Goal: Task Accomplishment & Management: Use online tool/utility

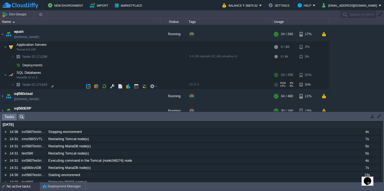
scroll to position [145, 0]
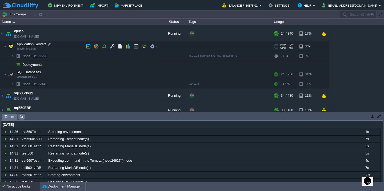
click at [70, 46] on td "Application Servers Tomcat 9.0.108" at bounding box center [80, 46] width 160 height 11
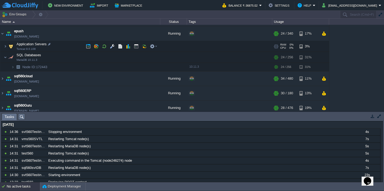
click at [70, 46] on td "Application Servers Tomcat 9.0.108" at bounding box center [80, 46] width 160 height 11
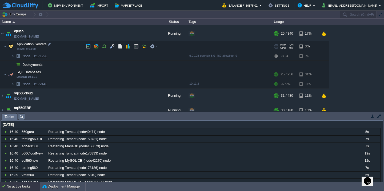
click at [64, 47] on td "Application Servers Tomcat 9.0.108" at bounding box center [80, 46] width 160 height 11
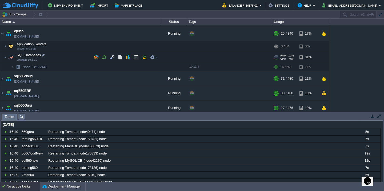
click at [67, 59] on td "SQL Databases MariaDB 10.11.3" at bounding box center [80, 57] width 160 height 11
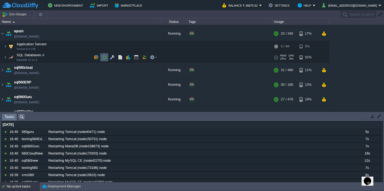
click at [105, 60] on button "button" at bounding box center [104, 57] width 5 height 5
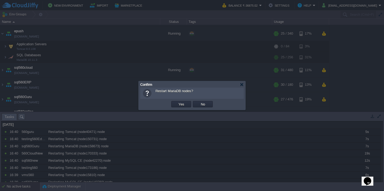
click at [177, 102] on button "Yes" at bounding box center [181, 104] width 9 height 5
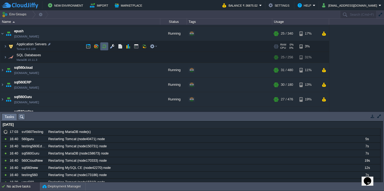
click at [103, 48] on button "button" at bounding box center [104, 46] width 5 height 5
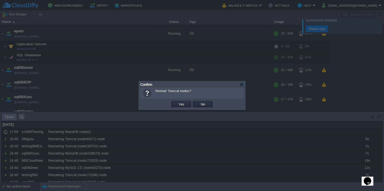
click at [177, 102] on button "Yes" at bounding box center [181, 104] width 9 height 5
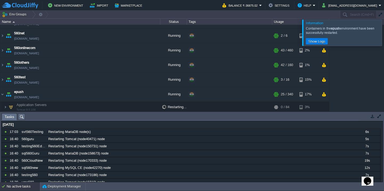
scroll to position [69, 0]
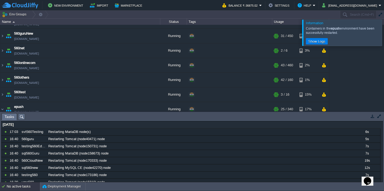
click at [384, 30] on div at bounding box center [391, 32] width 0 height 26
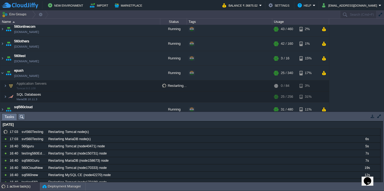
scroll to position [104, 0]
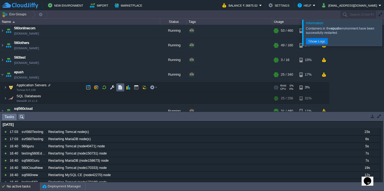
click at [120, 86] on button "button" at bounding box center [120, 87] width 5 height 5
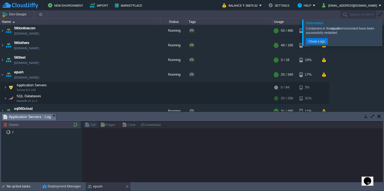
click at [384, 24] on div at bounding box center [391, 32] width 0 height 26
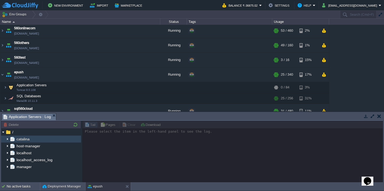
click at [6, 140] on img at bounding box center [7, 139] width 4 height 7
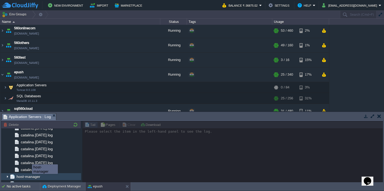
scroll to position [772, 0]
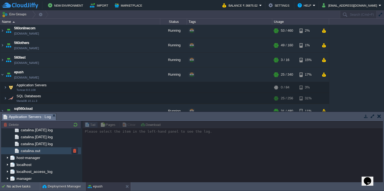
click at [48, 149] on div "catalina.out" at bounding box center [41, 151] width 80 height 7
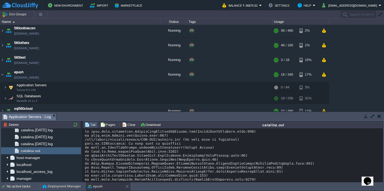
scroll to position [4030, 0]
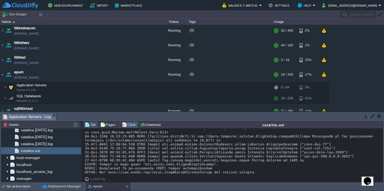
click at [126, 125] on button "Clear" at bounding box center [129, 124] width 15 height 5
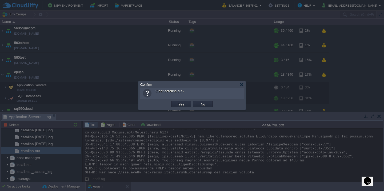
click at [177, 102] on button "Yes" at bounding box center [181, 104] width 9 height 5
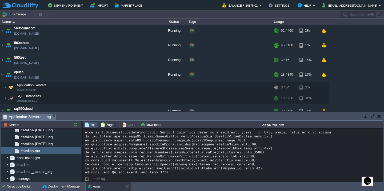
scroll to position [0, 0]
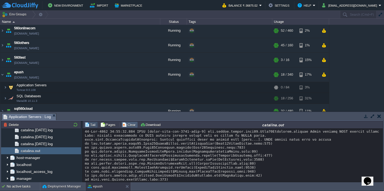
click at [127, 126] on button "Clear" at bounding box center [129, 124] width 15 height 5
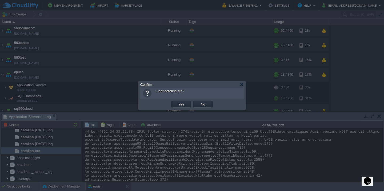
click at [177, 102] on button "Yes" at bounding box center [181, 104] width 9 height 5
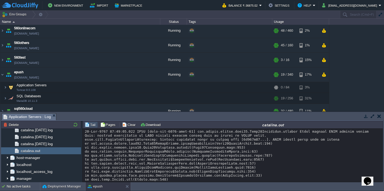
scroll to position [67, 0]
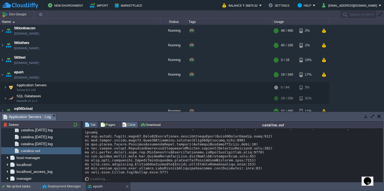
click at [130, 124] on button "Clear" at bounding box center [129, 124] width 15 height 5
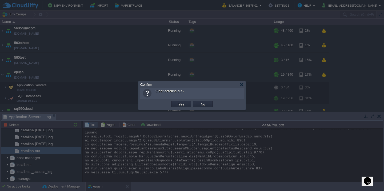
click at [177, 102] on button "Yes" at bounding box center [181, 104] width 9 height 5
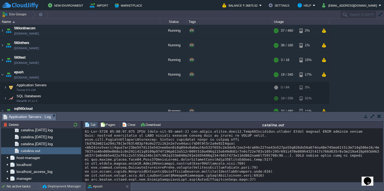
scroll to position [27, 0]
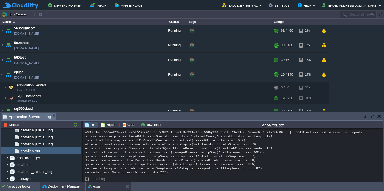
click at [55, 189] on button "Deployment Manager" at bounding box center [61, 186] width 38 height 5
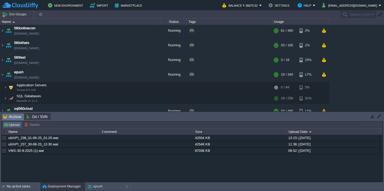
click at [7, 126] on button "Upload" at bounding box center [12, 124] width 18 height 5
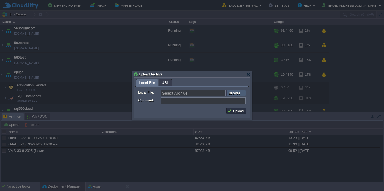
click at [235, 94] on input "file" at bounding box center [213, 93] width 68 height 6
type input "C:\fakepath\VMS-1-9-2025.war"
type input "VMS-1-9-2025.war"
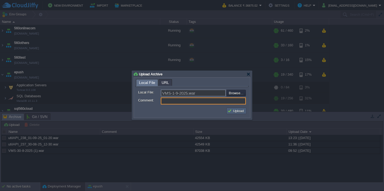
click at [237, 113] on button "Upload" at bounding box center [237, 111] width 18 height 5
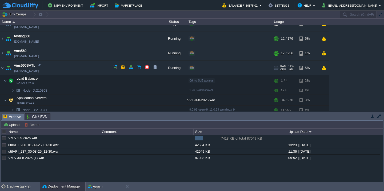
scroll to position [360, 0]
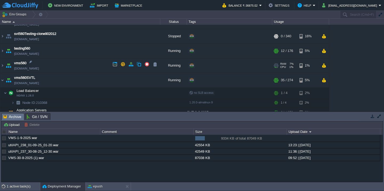
click at [72, 64] on td "vms560 [DOMAIN_NAME]" at bounding box center [80, 65] width 160 height 15
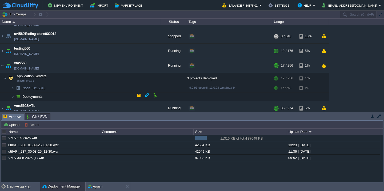
click at [68, 94] on td "Deployments" at bounding box center [80, 97] width 160 height 9
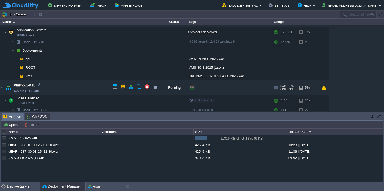
scroll to position [406, 0]
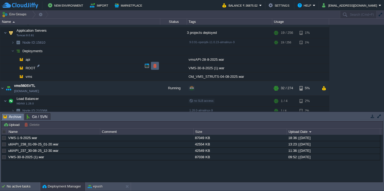
click at [154, 67] on button "button" at bounding box center [155, 66] width 5 height 5
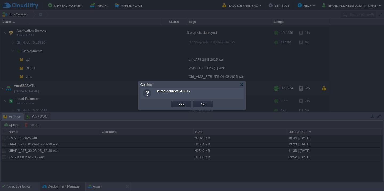
click at [177, 102] on button "Yes" at bounding box center [181, 104] width 9 height 5
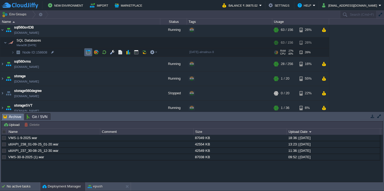
scroll to position [251, 0]
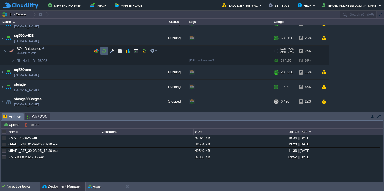
click at [104, 51] on button "button" at bounding box center [104, 51] width 5 height 5
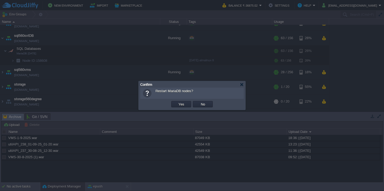
click at [177, 102] on button "Yes" at bounding box center [181, 104] width 9 height 5
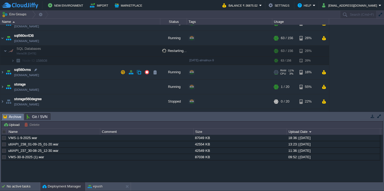
click at [68, 70] on td "sql560vms [DOMAIN_NAME]" at bounding box center [80, 72] width 160 height 15
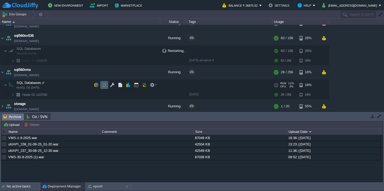
click at [106, 88] on td at bounding box center [104, 85] width 8 height 8
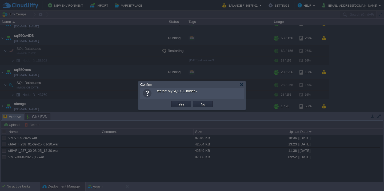
click at [177, 102] on button "Yes" at bounding box center [181, 104] width 9 height 5
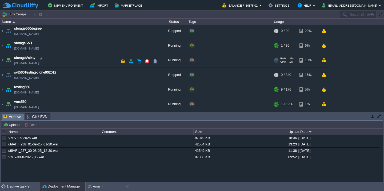
scroll to position [488, 0]
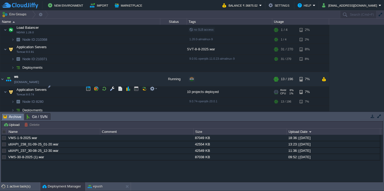
click at [63, 90] on td "Application Servers Tomcat 9.0.74" at bounding box center [80, 92] width 160 height 11
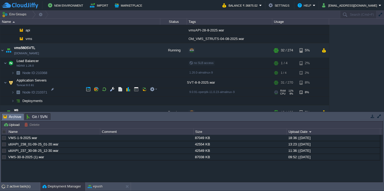
scroll to position [452, 0]
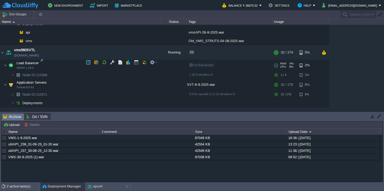
click at [70, 63] on td "Load Balancer NGINX 1.26.0" at bounding box center [80, 65] width 160 height 11
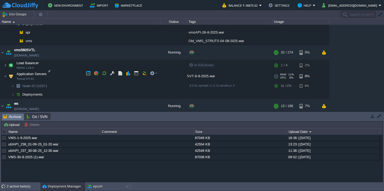
click at [68, 76] on td "Application Servers Tomcat 9.0.91" at bounding box center [80, 76] width 160 height 11
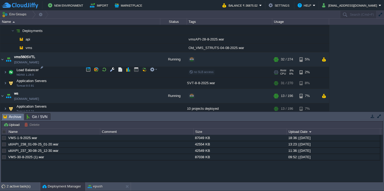
scroll to position [434, 0]
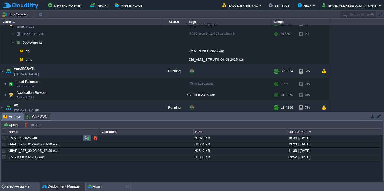
click at [84, 137] on td at bounding box center [87, 138] width 9 height 6
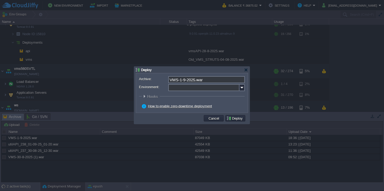
click at [185, 88] on input "Environment:" at bounding box center [203, 87] width 71 height 7
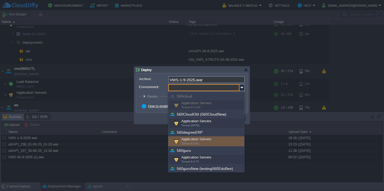
scroll to position [192, 0]
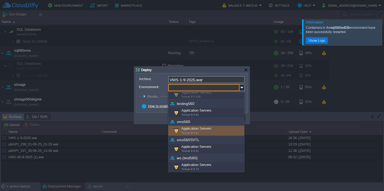
click at [208, 129] on div "Application Servers Tomcat 9.0.91" at bounding box center [206, 131] width 76 height 10
type input "Application Servers (vms560)"
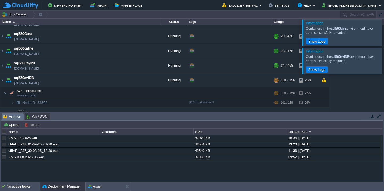
scroll to position [454, 0]
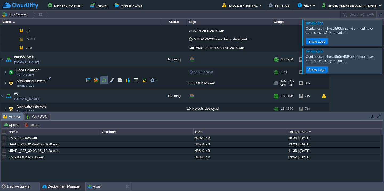
click at [104, 82] on button "button" at bounding box center [104, 80] width 5 height 5
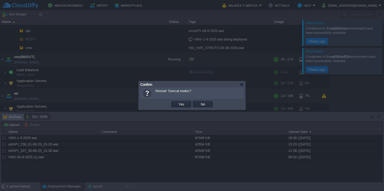
click at [177, 102] on button "Yes" at bounding box center [181, 104] width 9 height 5
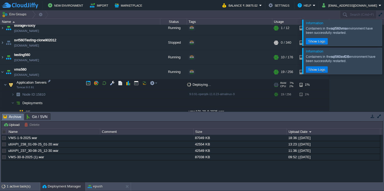
scroll to position [373, 0]
click at [77, 55] on td "testing560 [DOMAIN_NAME]" at bounding box center [80, 57] width 160 height 15
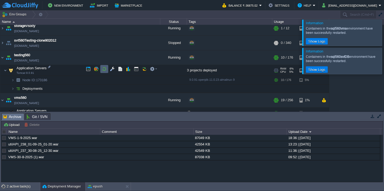
click at [106, 72] on button "button" at bounding box center [104, 69] width 5 height 5
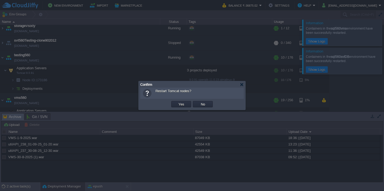
click at [177, 102] on button "Yes" at bounding box center [181, 104] width 9 height 5
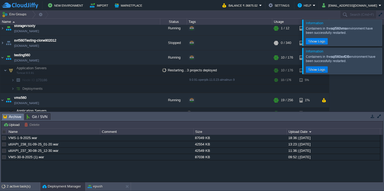
click at [384, 33] on div at bounding box center [391, 32] width 0 height 26
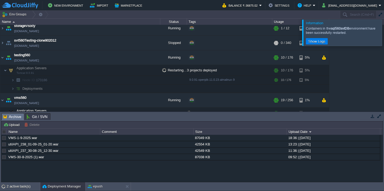
click at [384, 33] on div at bounding box center [391, 32] width 0 height 26
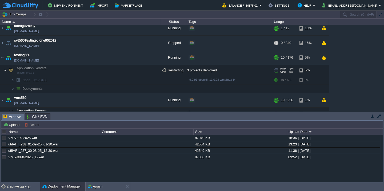
click at [5, 69] on img at bounding box center [5, 70] width 3 height 11
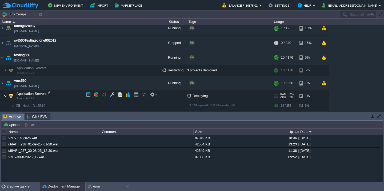
scroll to position [435, 0]
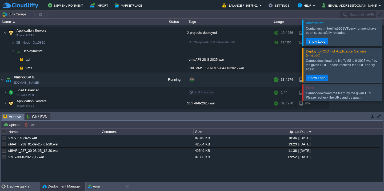
click at [384, 38] on div at bounding box center [391, 32] width 0 height 26
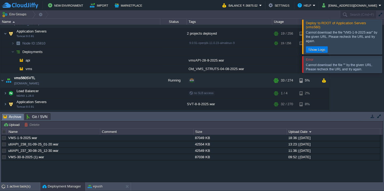
click at [384, 38] on div at bounding box center [391, 36] width 0 height 34
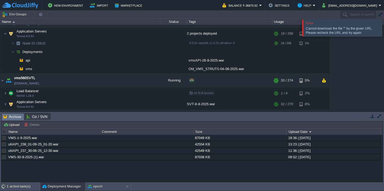
click at [384, 31] on div at bounding box center [391, 27] width 0 height 17
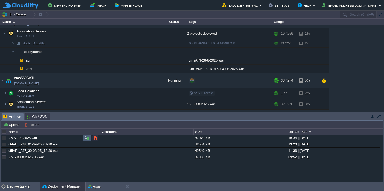
click at [86, 140] on button "button" at bounding box center [87, 138] width 5 height 5
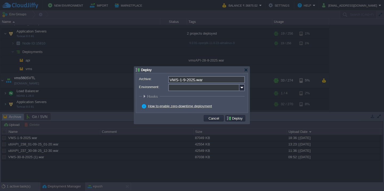
scroll to position [411, 0]
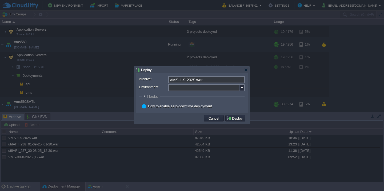
click at [194, 90] on input "Environment:" at bounding box center [203, 87] width 71 height 7
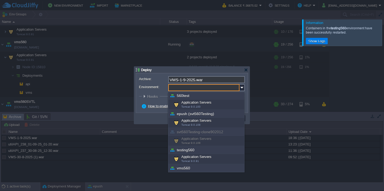
scroll to position [192, 0]
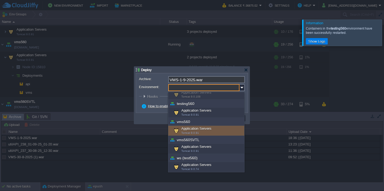
click at [199, 132] on div "Application Servers Tomcat 9.0.91" at bounding box center [206, 131] width 76 height 10
type input "Application Servers (vms560)"
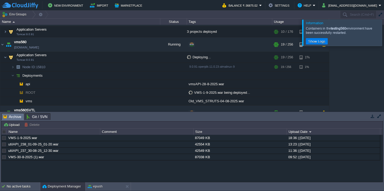
click at [384, 27] on div at bounding box center [391, 32] width 0 height 26
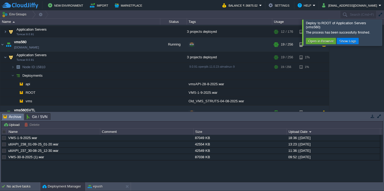
click at [384, 39] on div at bounding box center [391, 32] width 0 height 26
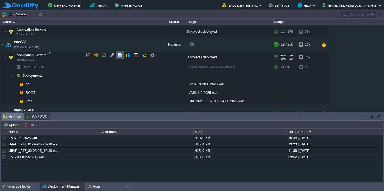
click at [118, 57] on button "button" at bounding box center [120, 55] width 5 height 5
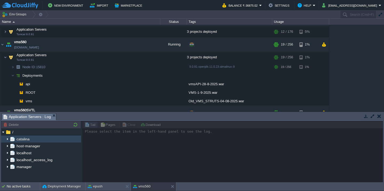
click at [8, 140] on img at bounding box center [7, 139] width 4 height 7
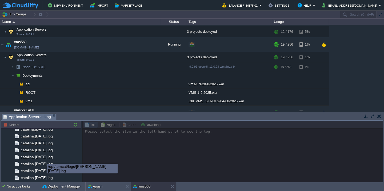
scroll to position [627, 0]
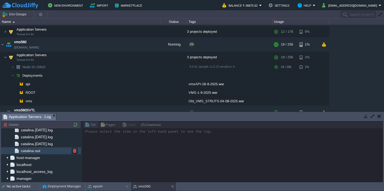
click at [50, 152] on div "catalina.out" at bounding box center [41, 151] width 80 height 7
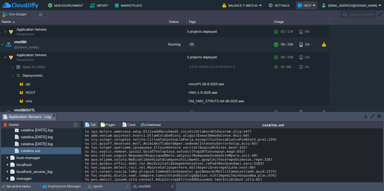
scroll to position [7880, 0]
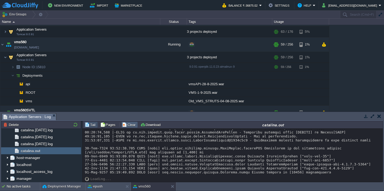
click at [127, 124] on button "Clear" at bounding box center [129, 124] width 15 height 5
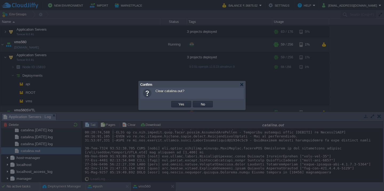
click at [177, 102] on button "Yes" at bounding box center [181, 104] width 9 height 5
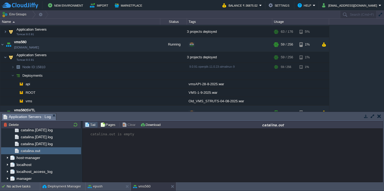
scroll to position [0, 0]
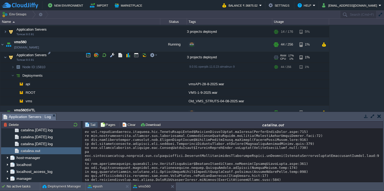
click at [60, 54] on td "Application Servers Tomcat 9.0.91" at bounding box center [80, 57] width 160 height 11
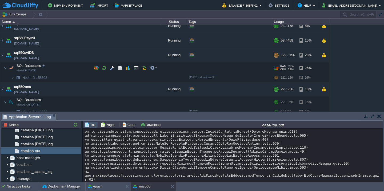
scroll to position [4427, 0]
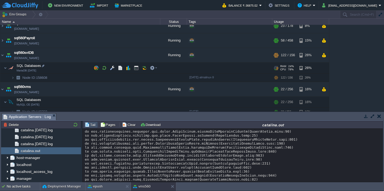
click at [57, 70] on td "SQL Databases MariaDB [DATE]" at bounding box center [80, 68] width 160 height 11
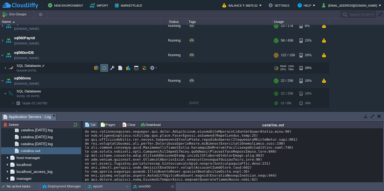
click at [106, 70] on button "button" at bounding box center [104, 68] width 5 height 5
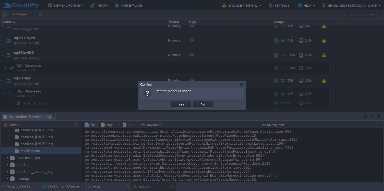
click at [177, 102] on button "Yes" at bounding box center [181, 104] width 9 height 5
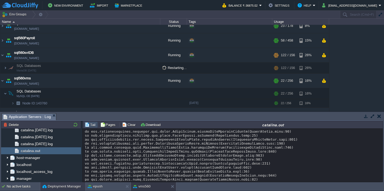
click at [51, 187] on button "Deployment Manager" at bounding box center [61, 186] width 38 height 5
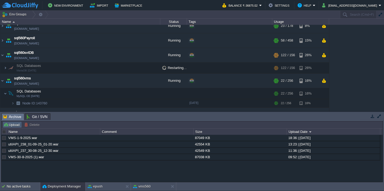
click at [11, 125] on button "Upload" at bounding box center [12, 124] width 18 height 5
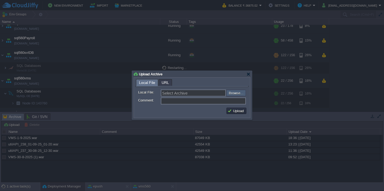
click at [237, 91] on input "file" at bounding box center [213, 93] width 68 height 6
type input "C:\fakepath\HRMS_01-09-2025-19_10.war"
type input "HRMS_01-09-2025-19_10.war"
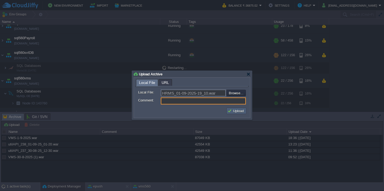
click at [241, 109] on td "Upload" at bounding box center [237, 111] width 20 height 6
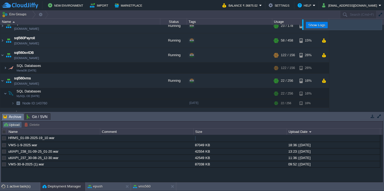
click at [10, 128] on td "Upload" at bounding box center [12, 125] width 19 height 6
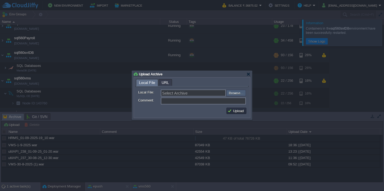
click at [240, 91] on input "file" at bounding box center [213, 93] width 68 height 6
type input "C:\fakepath\HRMSAPI_01-09-2025-19_10.war"
type input "HRMSAPI_01-09-2025-19_10.war"
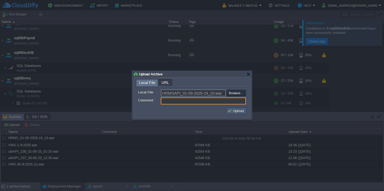
click at [235, 113] on button "Upload" at bounding box center [237, 111] width 18 height 5
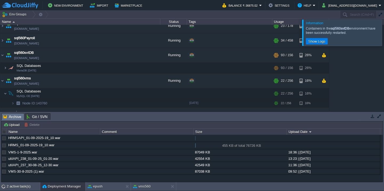
click at [384, 33] on div at bounding box center [391, 32] width 0 height 26
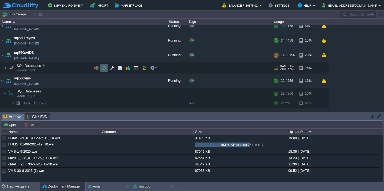
click at [100, 67] on td at bounding box center [104, 68] width 8 height 8
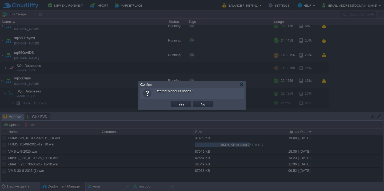
click at [177, 102] on button "Yes" at bounding box center [181, 104] width 9 height 5
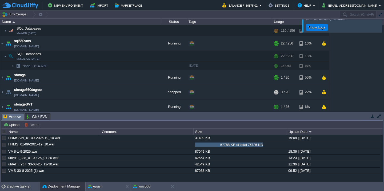
scroll to position [414, 0]
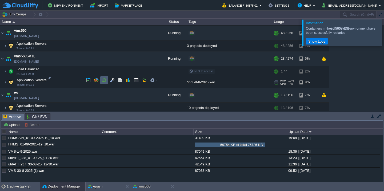
click at [104, 83] on td at bounding box center [104, 80] width 8 height 8
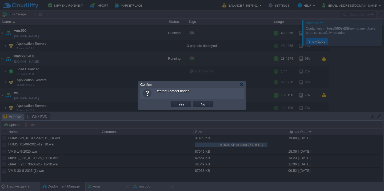
click at [177, 102] on button "Yes" at bounding box center [181, 104] width 9 height 5
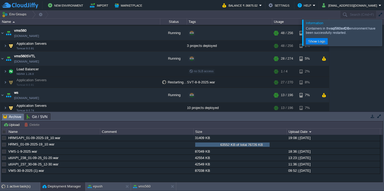
click at [384, 37] on div at bounding box center [391, 32] width 0 height 26
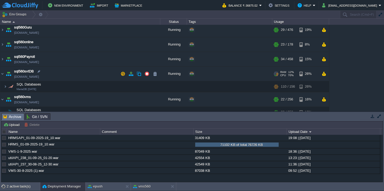
scroll to position [215, 0]
click at [83, 63] on td "sql560Payroll [DOMAIN_NAME]" at bounding box center [80, 59] width 160 height 15
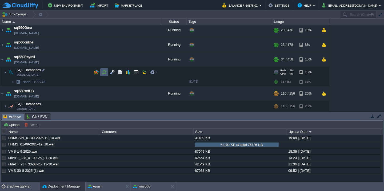
click at [101, 73] on td at bounding box center [104, 72] width 8 height 8
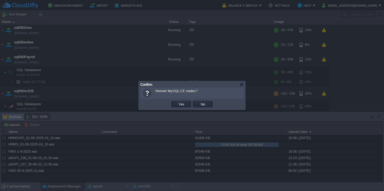
click at [177, 102] on button "Yes" at bounding box center [181, 104] width 9 height 5
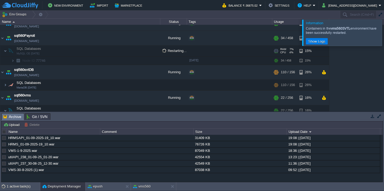
scroll to position [221, 0]
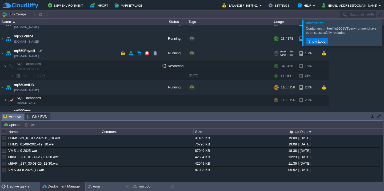
click at [73, 47] on td "sql560Payroll [DOMAIN_NAME]" at bounding box center [80, 53] width 160 height 15
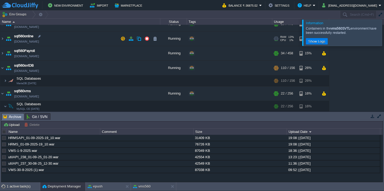
click at [79, 41] on td "sql560online [DOMAIN_NAME]" at bounding box center [80, 38] width 160 height 15
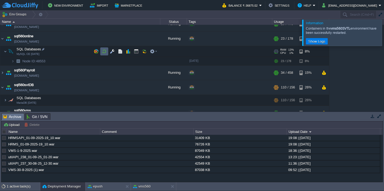
click at [104, 50] on button "button" at bounding box center [104, 51] width 5 height 5
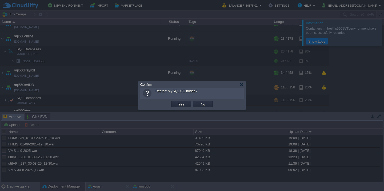
click at [177, 102] on button "Yes" at bounding box center [181, 104] width 9 height 5
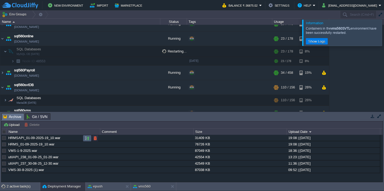
click at [85, 138] on button "button" at bounding box center [87, 138] width 5 height 5
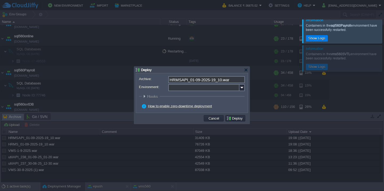
click at [181, 91] on input "Environment:" at bounding box center [203, 87] width 71 height 7
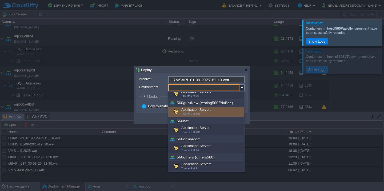
scroll to position [66, 0]
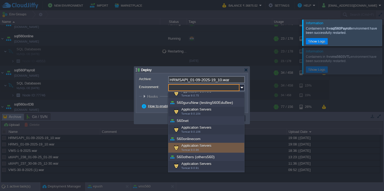
click at [192, 148] on div "Application Servers Tomcat 9.0.96" at bounding box center [206, 148] width 76 height 10
type input "Application Servers (560onlinecom)"
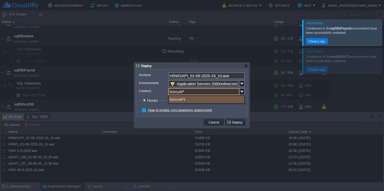
type input "hrmsAPi"
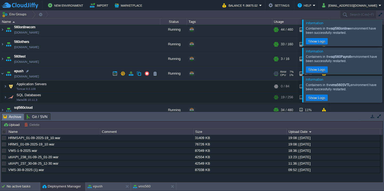
scroll to position [91, 0]
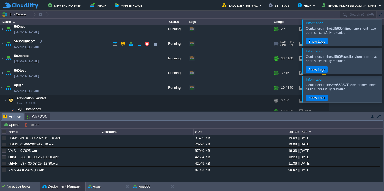
click at [79, 46] on td "560onlinecom [DOMAIN_NAME]" at bounding box center [80, 44] width 160 height 15
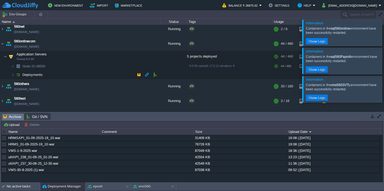
click at [77, 74] on td "Deployments" at bounding box center [80, 75] width 160 height 9
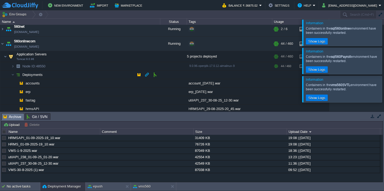
scroll to position [113, 0]
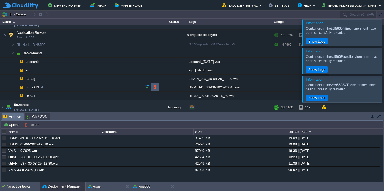
click at [154, 88] on button "button" at bounding box center [155, 87] width 5 height 5
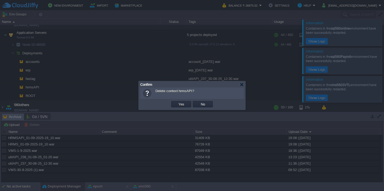
click at [177, 102] on button "Yes" at bounding box center [181, 104] width 9 height 5
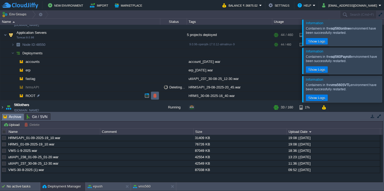
click at [154, 96] on button "button" at bounding box center [155, 95] width 5 height 5
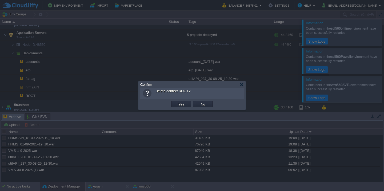
click at [177, 102] on button "Yes" at bounding box center [181, 104] width 9 height 5
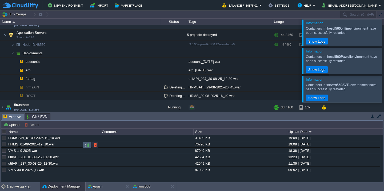
click at [86, 145] on button "button" at bounding box center [87, 145] width 5 height 5
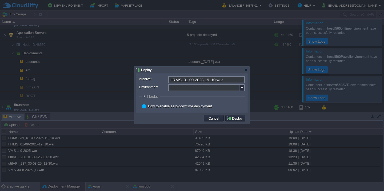
click at [183, 91] on input "Environment:" at bounding box center [203, 87] width 71 height 7
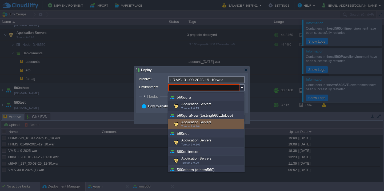
scroll to position [63, 0]
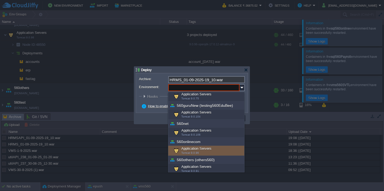
click at [193, 152] on span "Tomcat 9.0.96" at bounding box center [190, 153] width 18 height 3
type input "Application Servers (560onlinecom)"
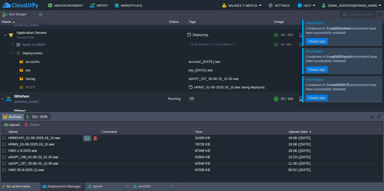
click at [87, 140] on button "button" at bounding box center [87, 138] width 5 height 5
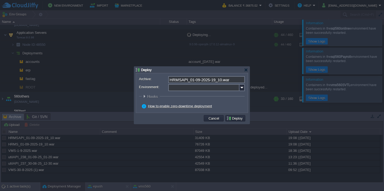
click at [191, 87] on input "Environment:" at bounding box center [203, 87] width 71 height 7
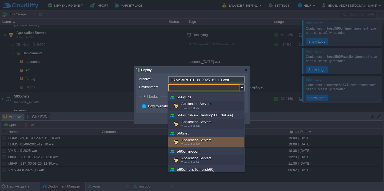
scroll to position [72, 0]
click at [187, 143] on div "Application Servers Tomcat 9.0.96" at bounding box center [206, 143] width 76 height 10
type input "Application Servers (560onlinecom)"
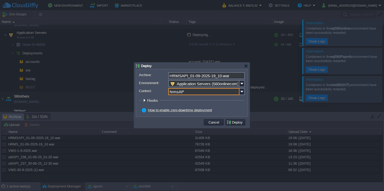
type input "hrmsAPI"
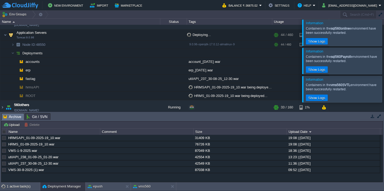
click at [384, 34] on div at bounding box center [391, 32] width 0 height 26
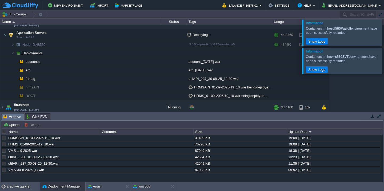
click at [384, 34] on div at bounding box center [391, 32] width 0 height 26
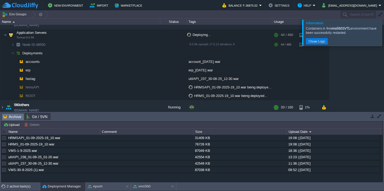
click at [384, 34] on div at bounding box center [391, 32] width 0 height 26
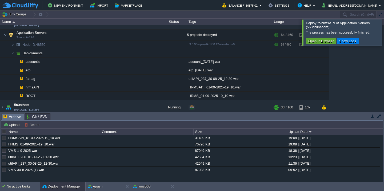
click at [384, 29] on div at bounding box center [391, 32] width 0 height 26
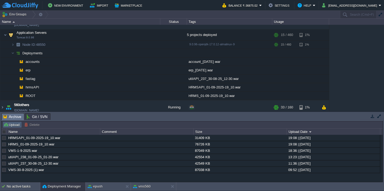
click at [12, 125] on button "Upload" at bounding box center [12, 124] width 18 height 5
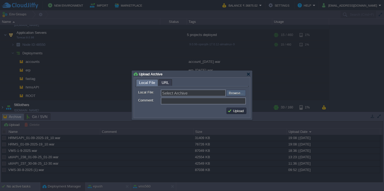
click at [231, 94] on input "file" at bounding box center [213, 93] width 68 height 6
type input "C:\fakepath\VMS_Log-1-9-2025.war"
type input "VMS_Log-1-9-2025.war"
click at [235, 113] on button "Upload" at bounding box center [237, 111] width 18 height 5
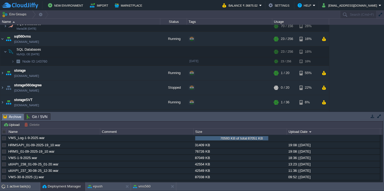
scroll to position [523, 0]
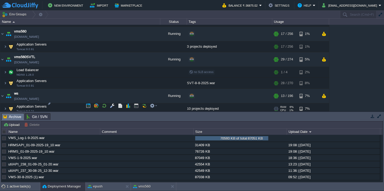
click at [75, 108] on td "Application Servers Tomcat 9.0.74" at bounding box center [80, 109] width 160 height 11
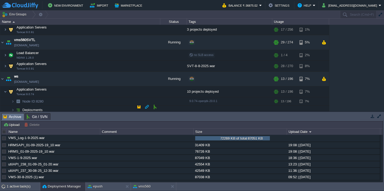
click at [69, 106] on td "Deployments" at bounding box center [80, 110] width 160 height 9
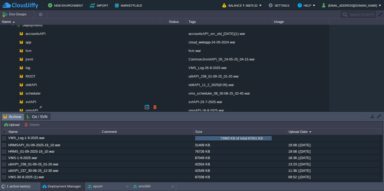
scroll to position [625, 0]
click at [154, 67] on td at bounding box center [155, 64] width 8 height 8
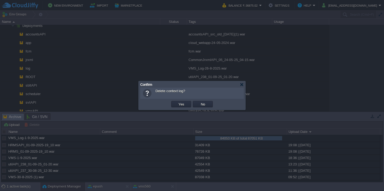
click at [177, 102] on button "Yes" at bounding box center [181, 104] width 9 height 5
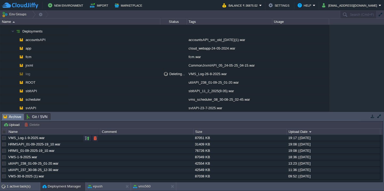
scroll to position [599, 0]
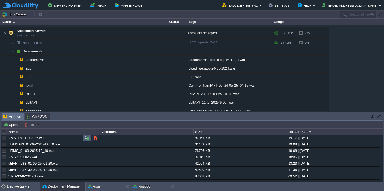
click at [88, 139] on button "button" at bounding box center [87, 138] width 5 height 5
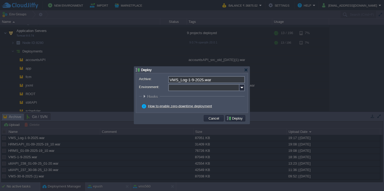
click at [207, 88] on input "Environment:" at bounding box center [203, 87] width 71 height 7
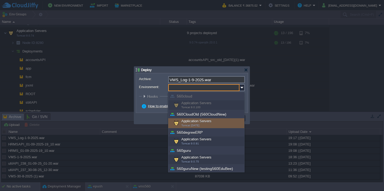
scroll to position [192, 0]
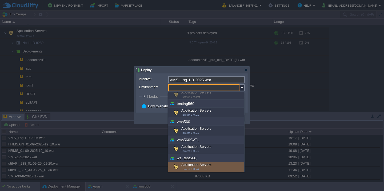
click at [191, 169] on span "Tomcat 9.0.74" at bounding box center [190, 169] width 18 height 3
type input "Application Servers (ws (test560))"
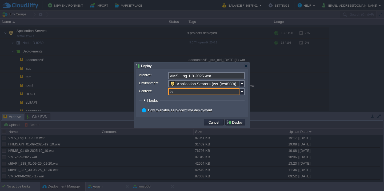
type input "log"
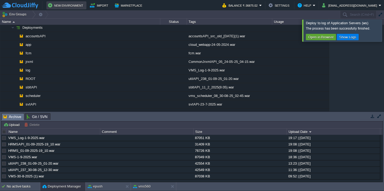
scroll to position [599, 0]
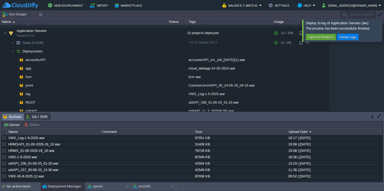
click at [384, 31] on div at bounding box center [391, 30] width 0 height 22
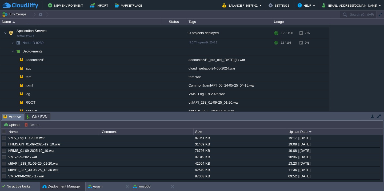
scroll to position [625, 0]
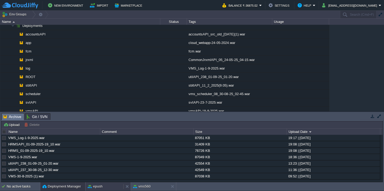
click at [96, 187] on button "epush" at bounding box center [95, 186] width 15 height 5
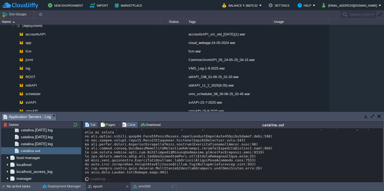
click at [129, 124] on button "Clear" at bounding box center [129, 124] width 15 height 5
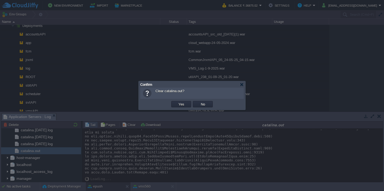
click at [177, 102] on button "Yes" at bounding box center [181, 104] width 9 height 5
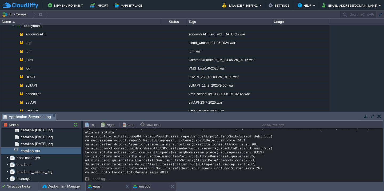
click at [138, 183] on div "vms560" at bounding box center [150, 187] width 38 height 9
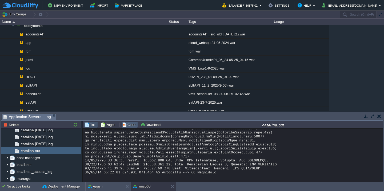
click at [132, 124] on button "Clear" at bounding box center [129, 124] width 15 height 5
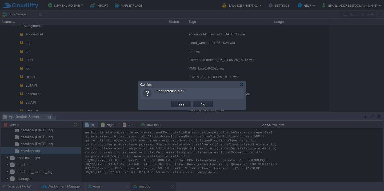
click at [177, 102] on button "Yes" at bounding box center [181, 104] width 9 height 5
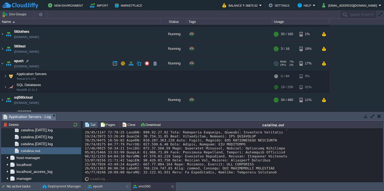
scroll to position [188, 0]
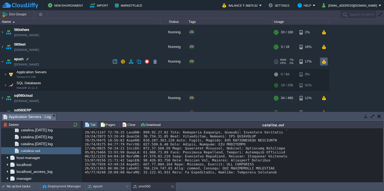
click at [324, 61] on button "button" at bounding box center [324, 61] width 5 height 5
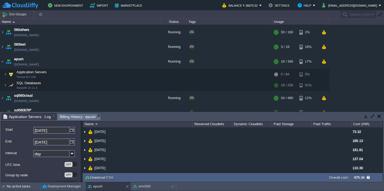
click at [380, 116] on button "button" at bounding box center [380, 116] width 4 height 5
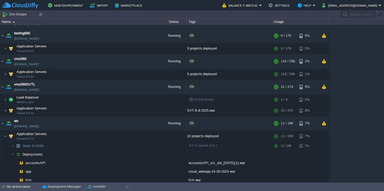
scroll to position [555, 0]
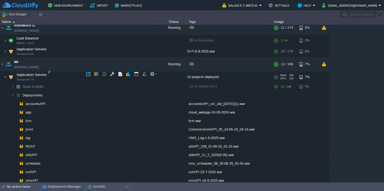
click at [65, 76] on td "Application Servers Tomcat 9.0.74" at bounding box center [80, 77] width 160 height 11
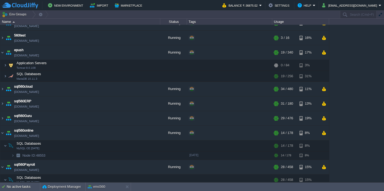
scroll to position [0, 0]
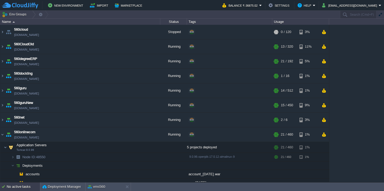
click at [22, 188] on div "No active tasks" at bounding box center [23, 187] width 33 height 9
